Goal: Information Seeking & Learning: Learn about a topic

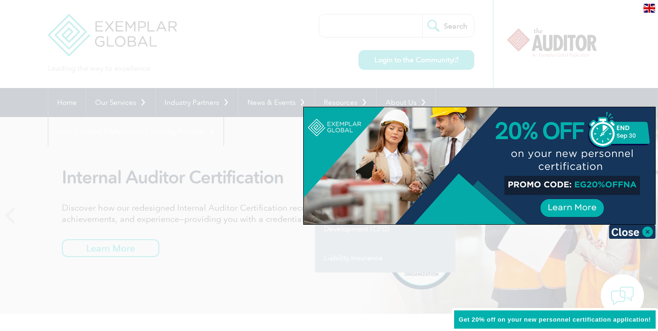
click at [266, 51] on div at bounding box center [329, 165] width 658 height 331
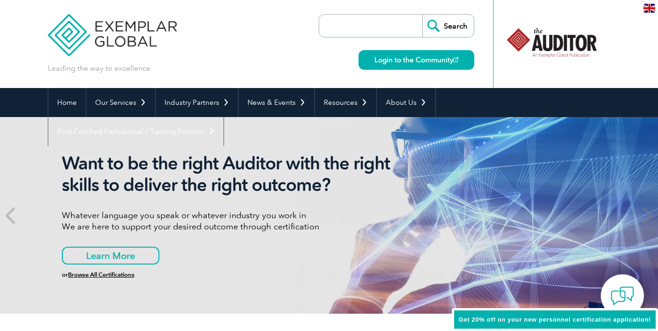
click at [0, 0] on link "Exemplar Global Assessments" at bounding box center [0, 0] width 0 height 0
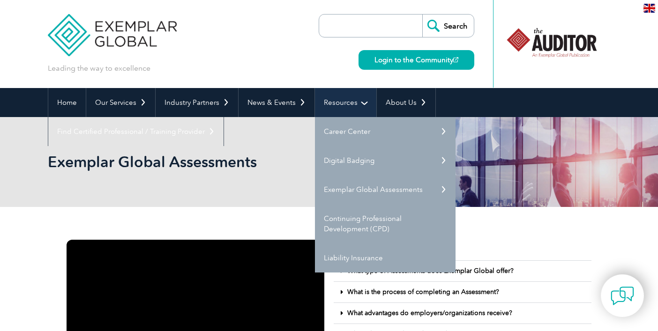
click at [359, 103] on link "Resources" at bounding box center [345, 102] width 61 height 29
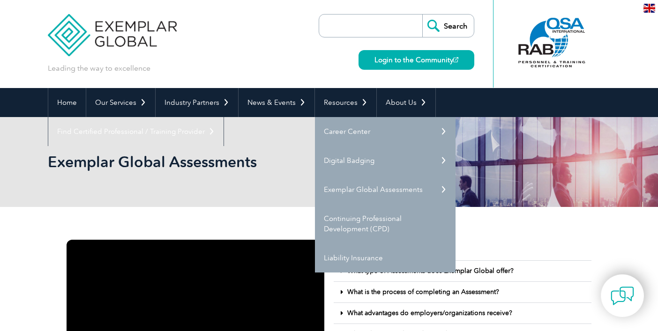
click at [348, 28] on input "search" at bounding box center [373, 26] width 98 height 22
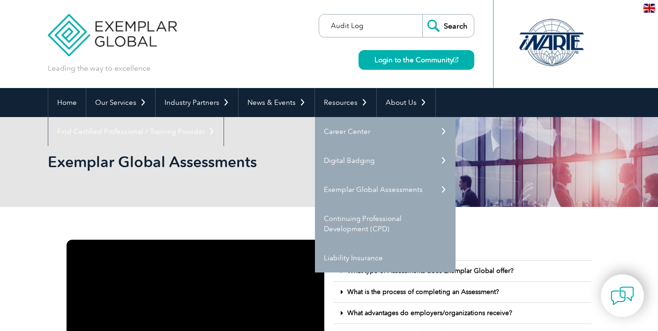
type input "Audit Log"
click at [438, 25] on input "Search" at bounding box center [448, 26] width 52 height 22
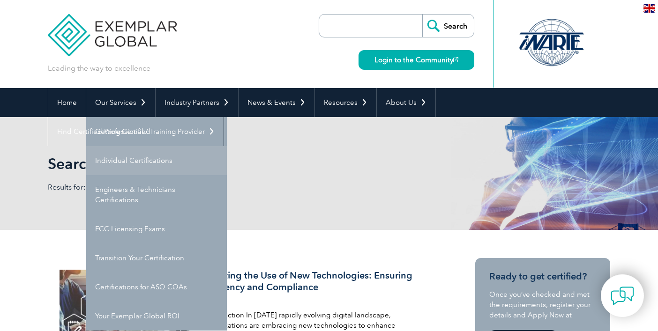
click at [131, 160] on link "Individual Certifications" at bounding box center [156, 160] width 141 height 29
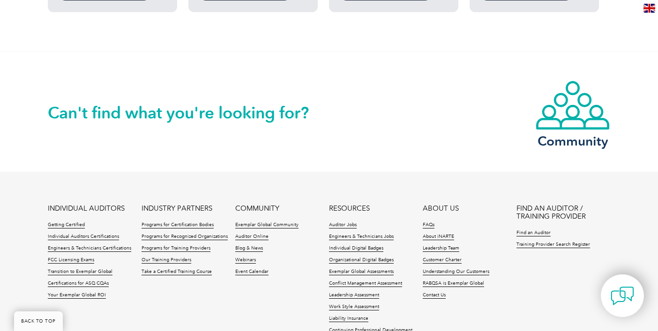
scroll to position [937, 0]
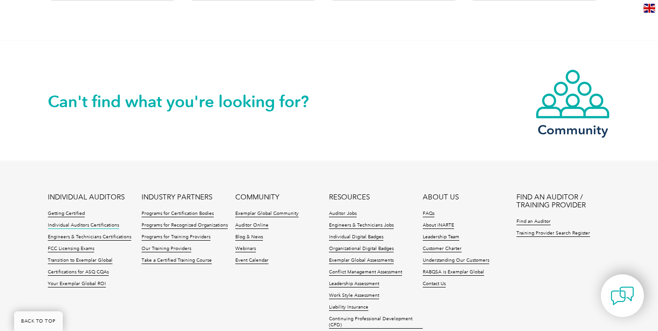
click at [83, 226] on link "Individual Auditors Certifications" at bounding box center [83, 226] width 71 height 7
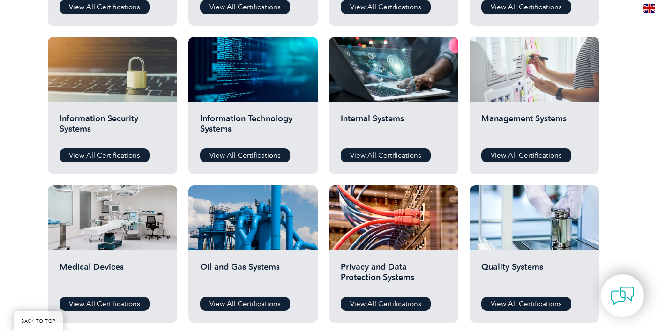
scroll to position [468, 0]
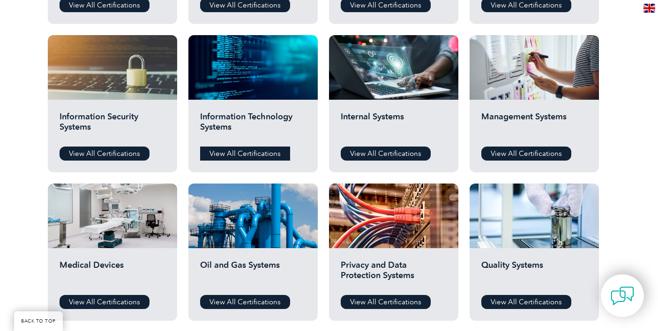
click at [244, 156] on link "View All Certifications" at bounding box center [245, 154] width 90 height 14
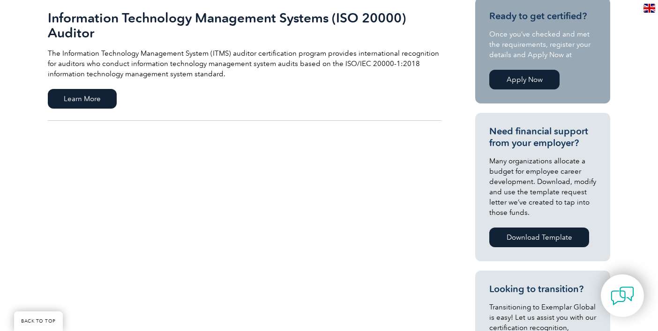
scroll to position [187, 0]
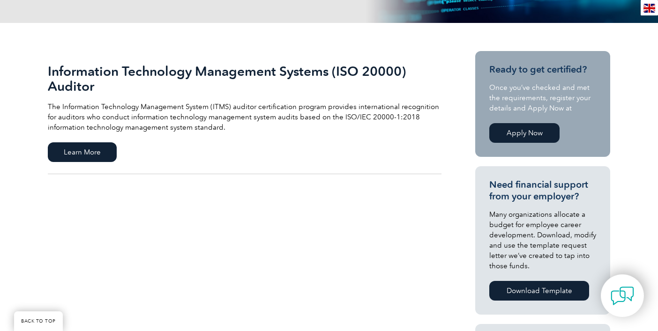
click at [528, 136] on link "Apply Now" at bounding box center [524, 133] width 70 height 20
click at [88, 152] on span "Learn More" at bounding box center [82, 152] width 69 height 20
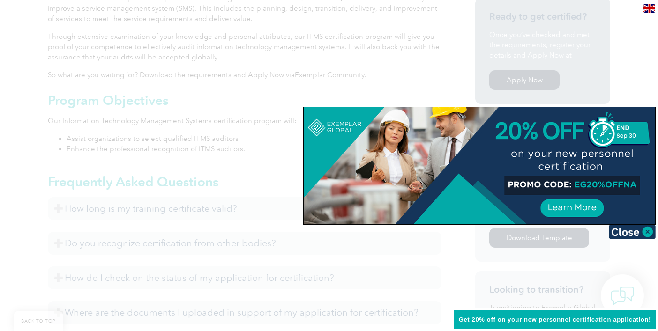
scroll to position [328, 0]
click at [627, 231] on img at bounding box center [632, 232] width 47 height 14
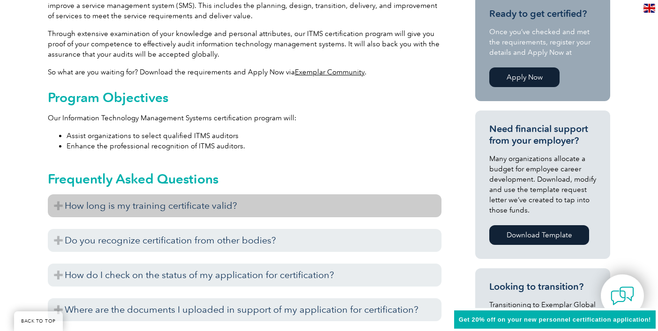
click at [147, 209] on h3 "How long is my training certificate valid?" at bounding box center [245, 205] width 394 height 23
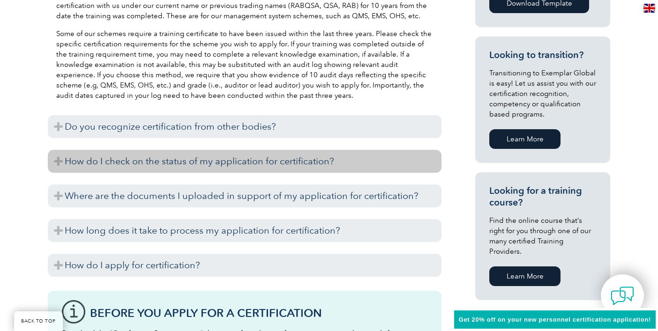
scroll to position [562, 0]
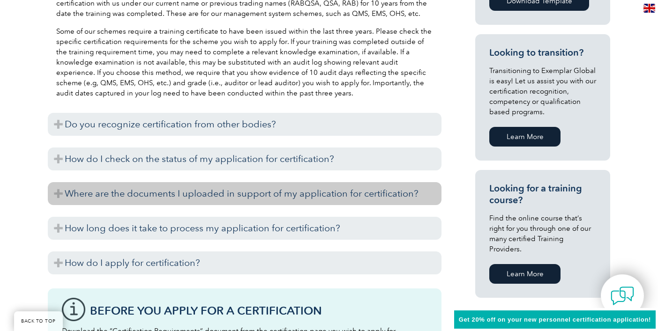
click at [289, 197] on h3 "Where are the documents I uploaded in support of my application for certificati…" at bounding box center [245, 193] width 394 height 23
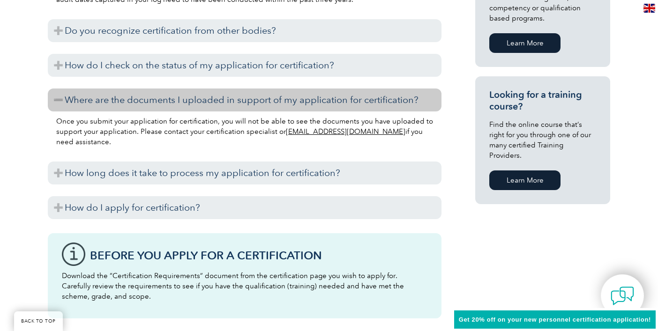
scroll to position [609, 0]
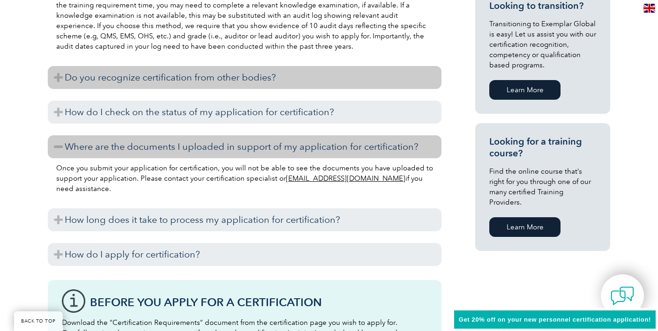
click at [195, 80] on h3 "Do you recognize certification from other bodies?" at bounding box center [245, 77] width 394 height 23
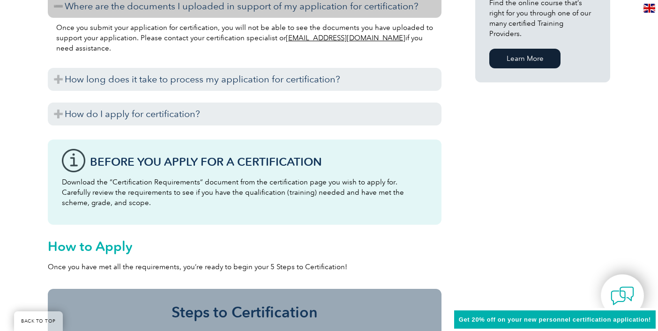
scroll to position [796, 0]
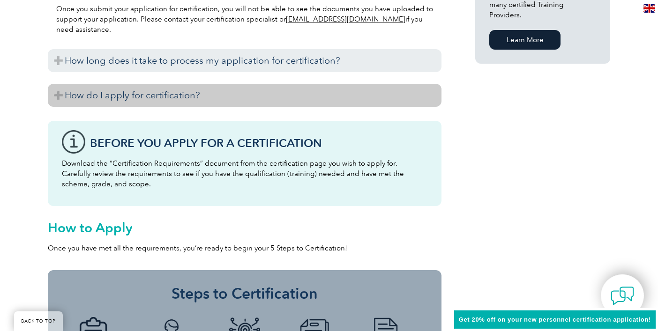
click at [179, 93] on h3 "How do I apply for certification?" at bounding box center [245, 95] width 394 height 23
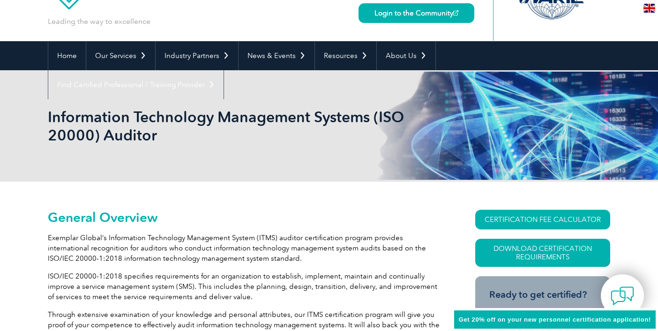
scroll to position [47, 0]
click at [22, 83] on div "Information Technology Management Systems (ISO 20000) Auditor" at bounding box center [329, 125] width 658 height 111
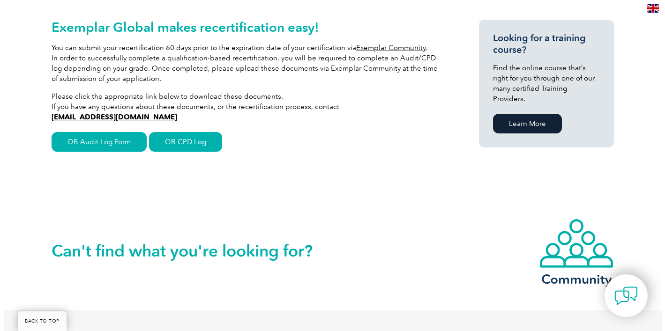
scroll to position [234, 0]
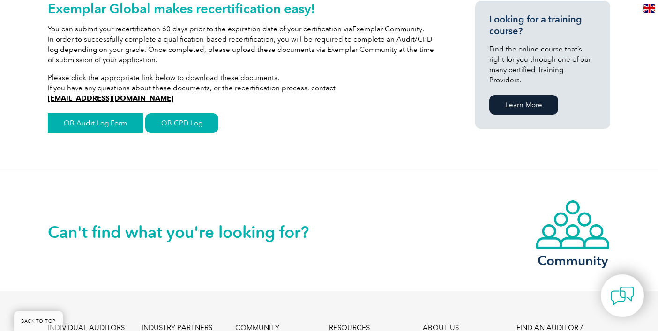
click at [104, 125] on link "QB Audit Log Form" at bounding box center [95, 123] width 95 height 20
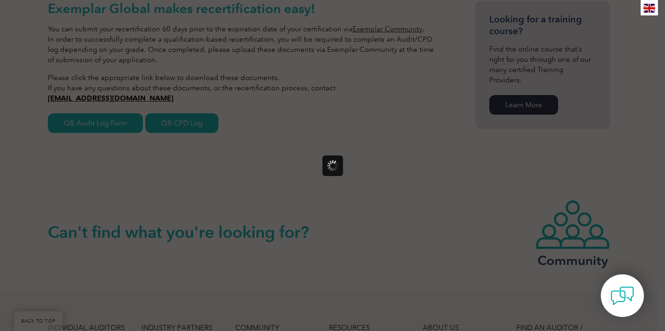
scroll to position [0, 0]
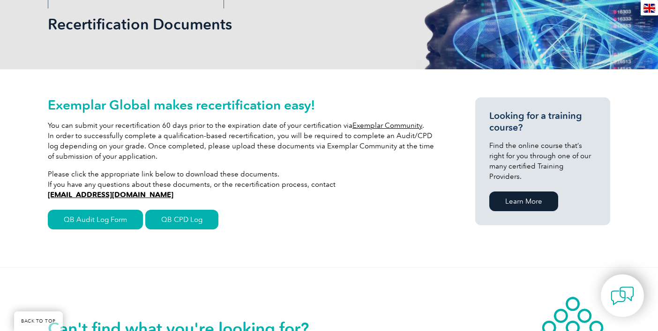
scroll to position [94, 0]
